Goal: Task Accomplishment & Management: Use online tool/utility

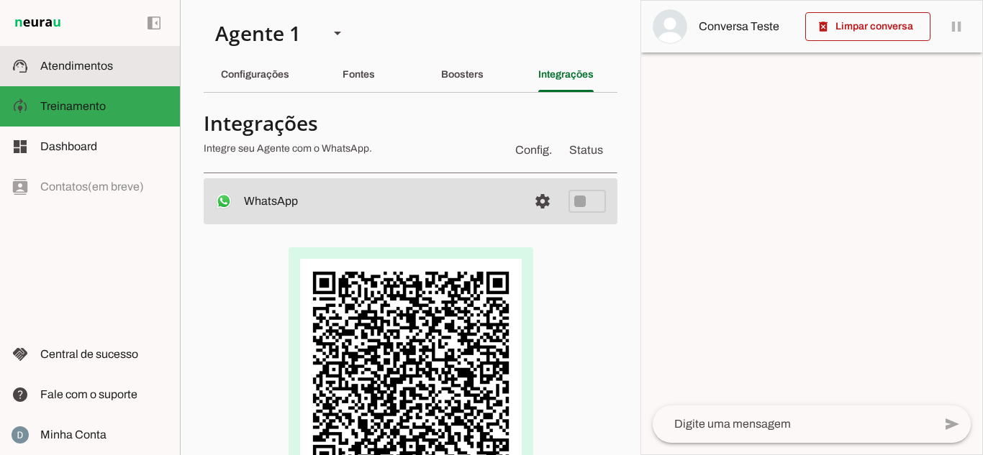
click at [96, 68] on span "Atendimentos" at bounding box center [76, 66] width 73 height 12
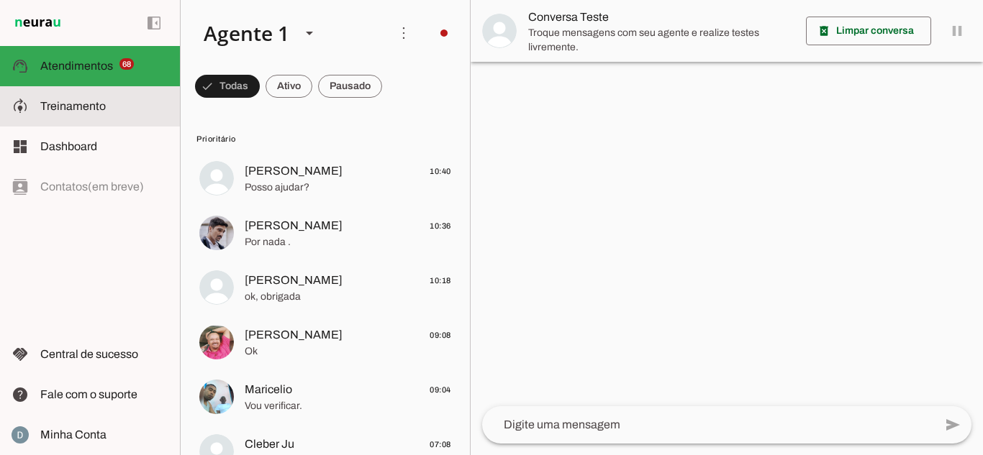
click at [95, 102] on span "Treinamento" at bounding box center [72, 106] width 65 height 12
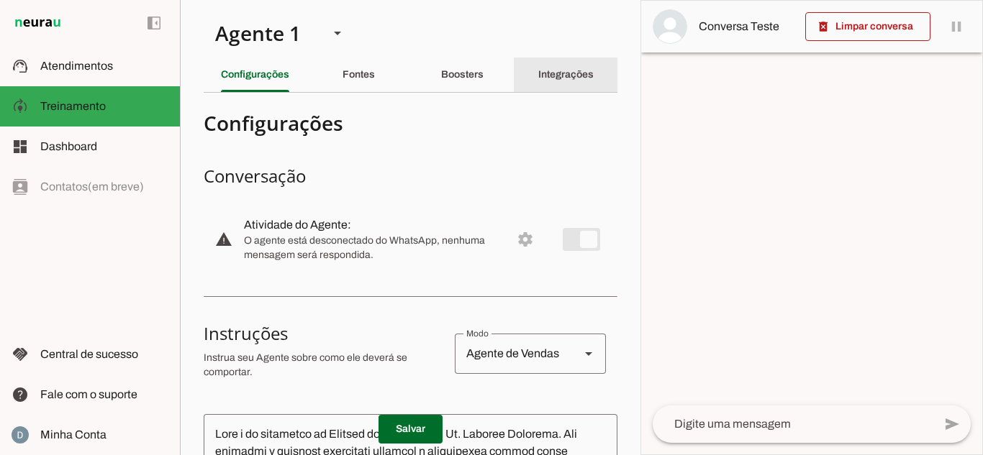
click at [555, 83] on div "Integrações" at bounding box center [565, 75] width 55 height 35
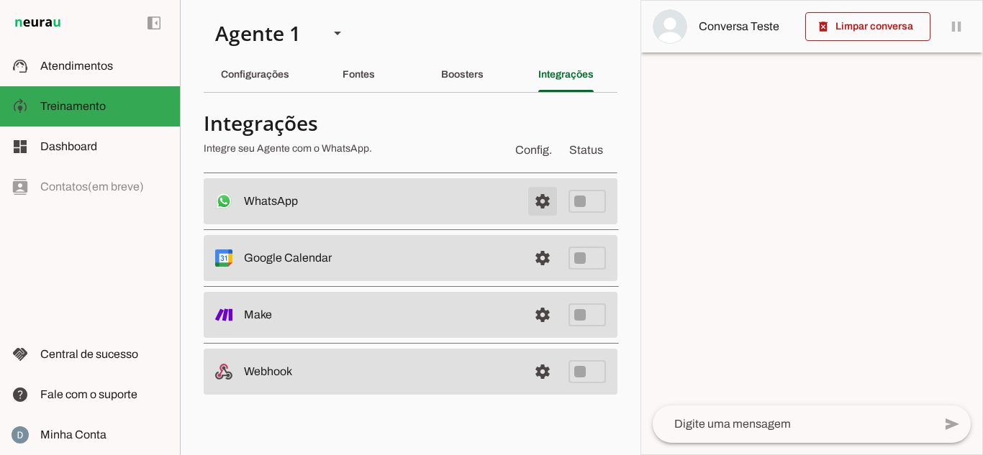
click at [542, 214] on span at bounding box center [542, 201] width 35 height 35
